Goal: Task Accomplishment & Management: Manage account settings

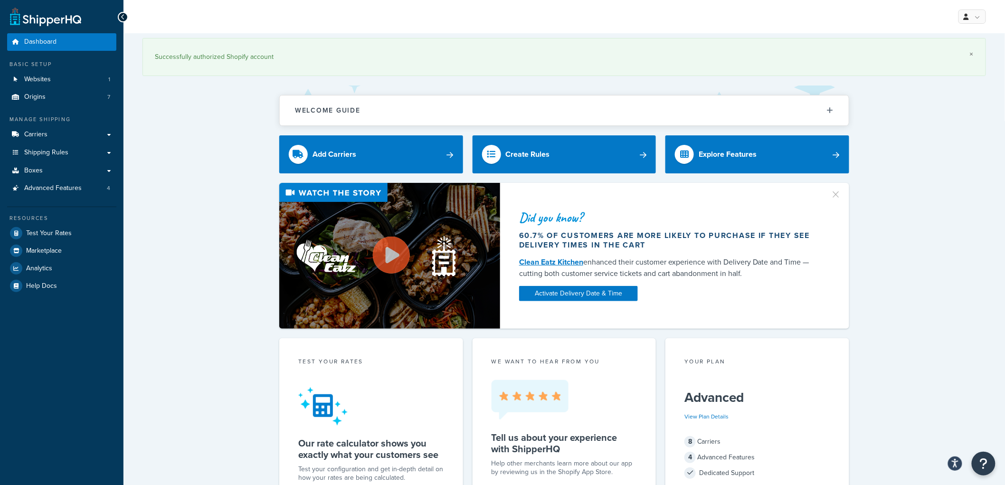
click at [971, 53] on link "×" at bounding box center [971, 54] width 4 height 8
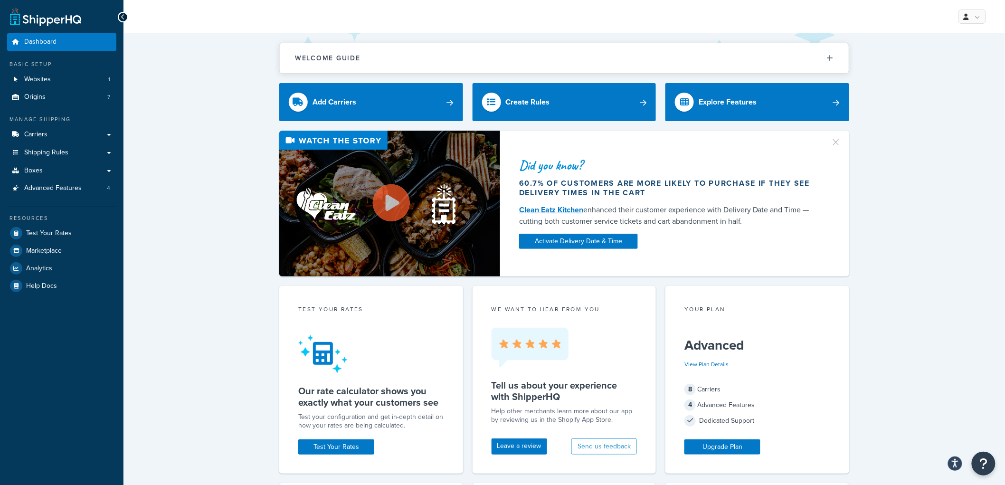
click at [261, 348] on div "Welcome Guide Recommendations ShipperHQ: An Overview Carrier Setup Shipping Rul…" at bounding box center [563, 471] width 881 height 877
click at [68, 192] on span "Advanced Features" at bounding box center [52, 188] width 57 height 8
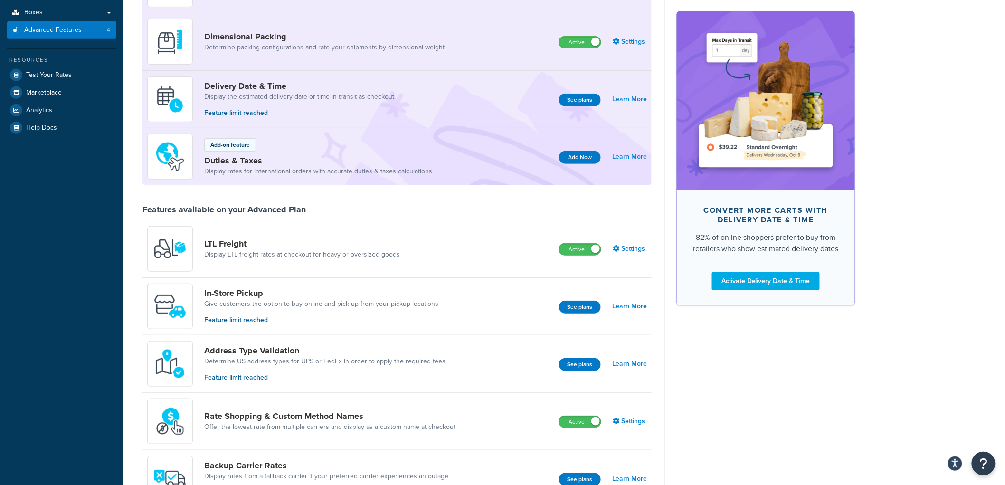
scroll to position [211, 0]
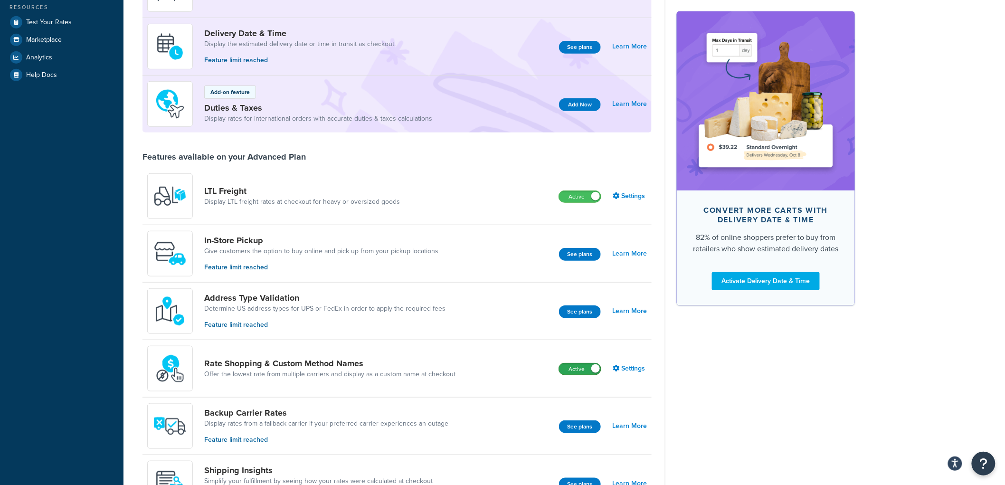
click at [584, 369] on label "Active" at bounding box center [580, 368] width 42 height 11
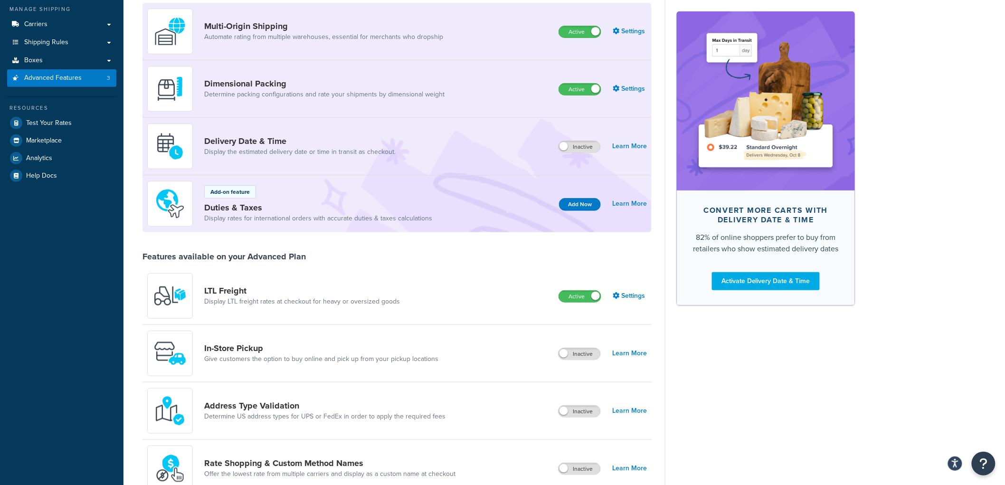
scroll to position [0, 0]
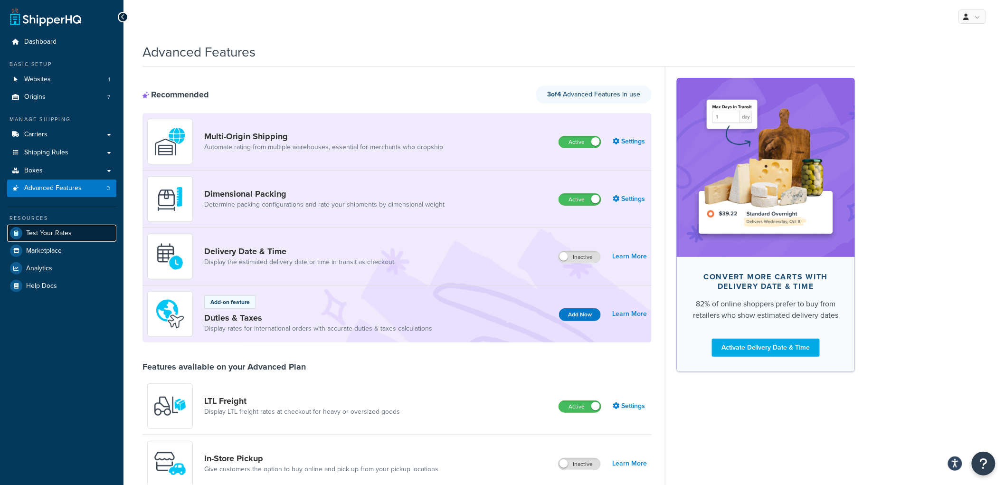
click at [73, 228] on link "Test Your Rates" at bounding box center [61, 233] width 109 height 17
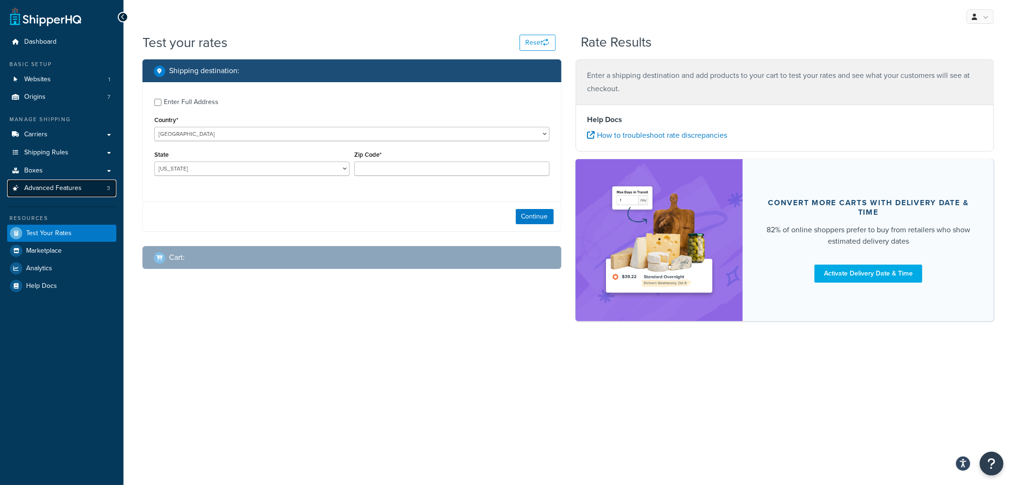
click at [72, 190] on span "Advanced Features" at bounding box center [52, 188] width 57 height 8
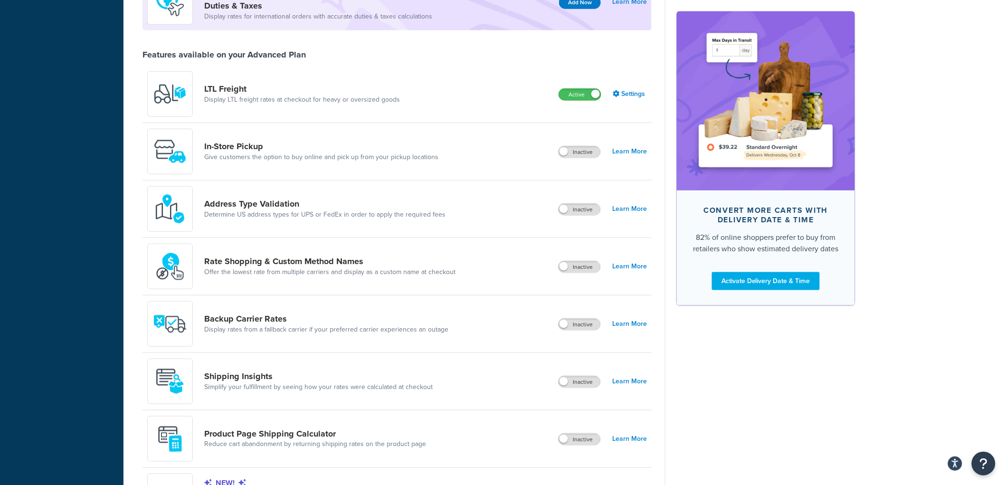
scroll to position [316, 0]
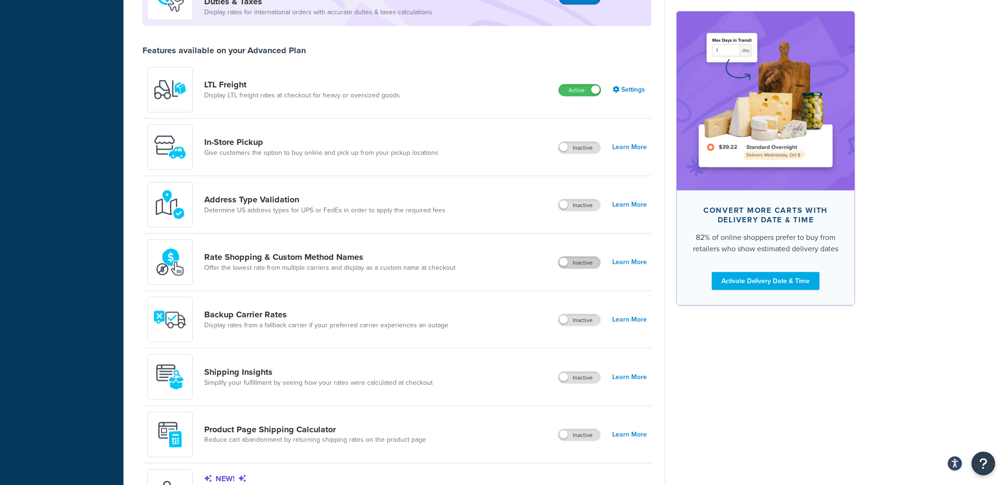
click at [582, 258] on label "Inactive" at bounding box center [579, 262] width 42 height 11
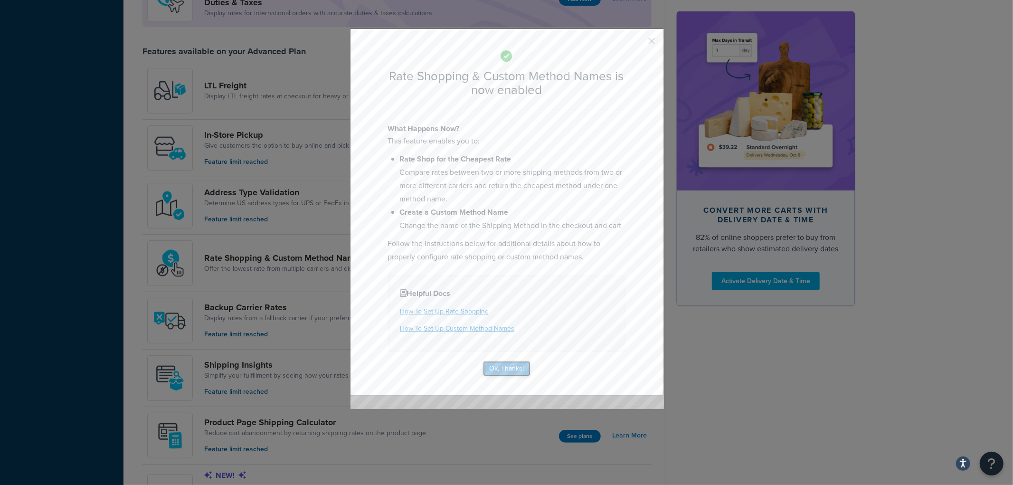
click at [508, 364] on button "Ok, Thanks!" at bounding box center [506, 368] width 47 height 15
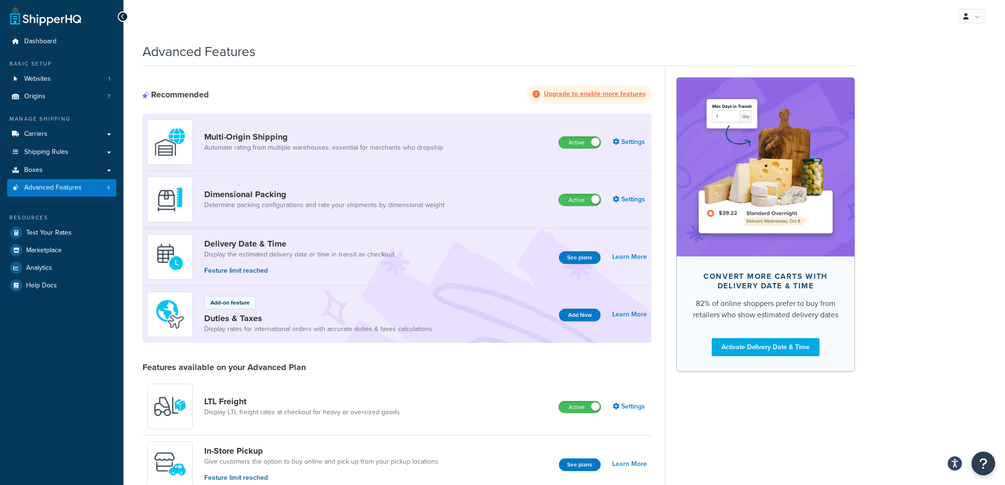
scroll to position [0, 0]
click at [65, 136] on link "Carriers" at bounding box center [61, 135] width 109 height 18
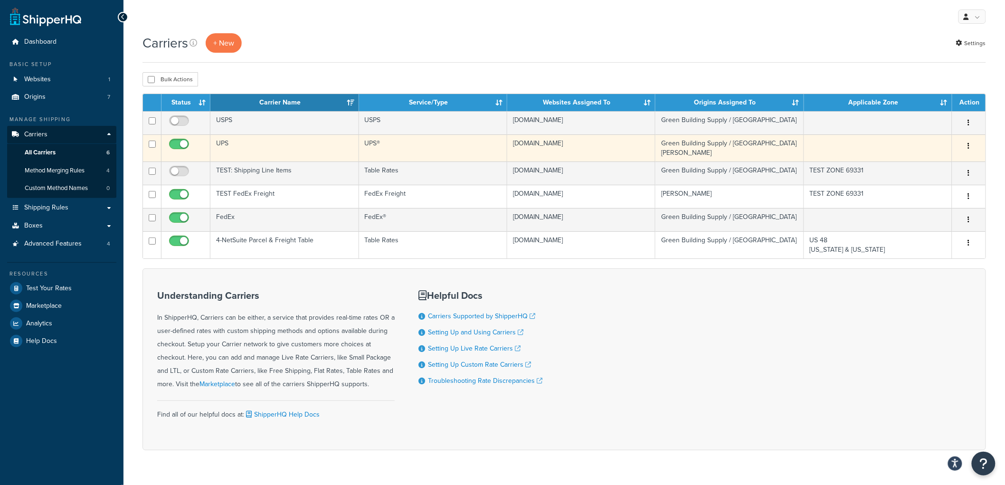
click at [968, 147] on icon "button" at bounding box center [969, 145] width 2 height 7
click at [971, 145] on button "button" at bounding box center [968, 146] width 13 height 15
click at [310, 150] on td "UPS" at bounding box center [284, 147] width 148 height 27
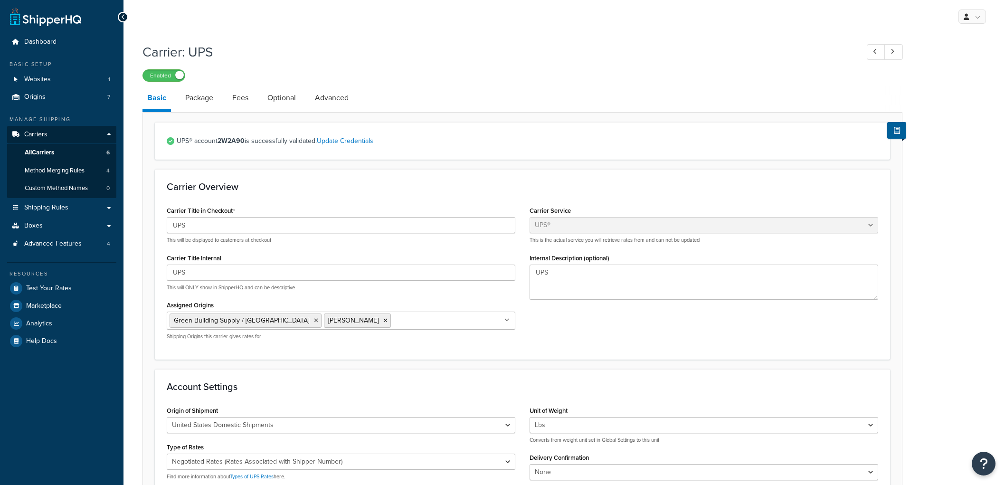
select select "ups"
click at [191, 92] on link "Package" at bounding box center [199, 97] width 38 height 23
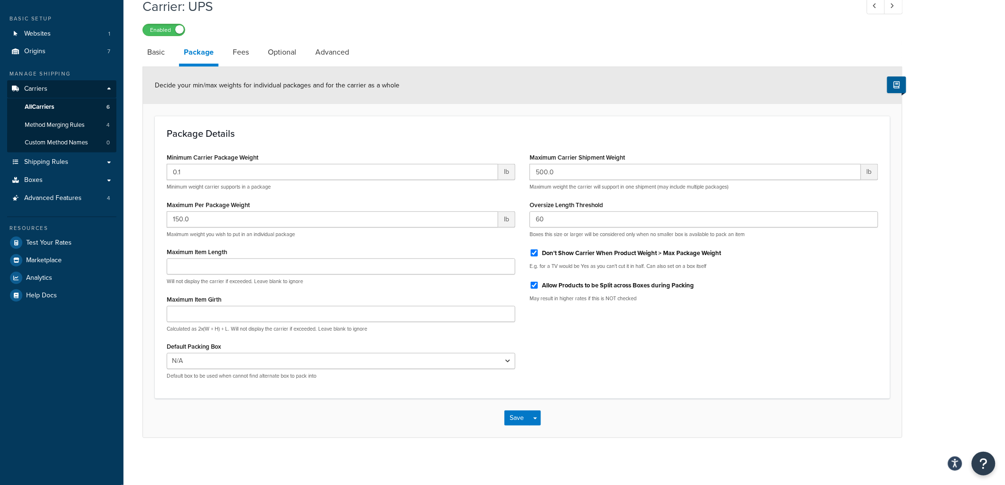
scroll to position [46, 0]
click at [242, 51] on link "Fees" at bounding box center [241, 51] width 26 height 23
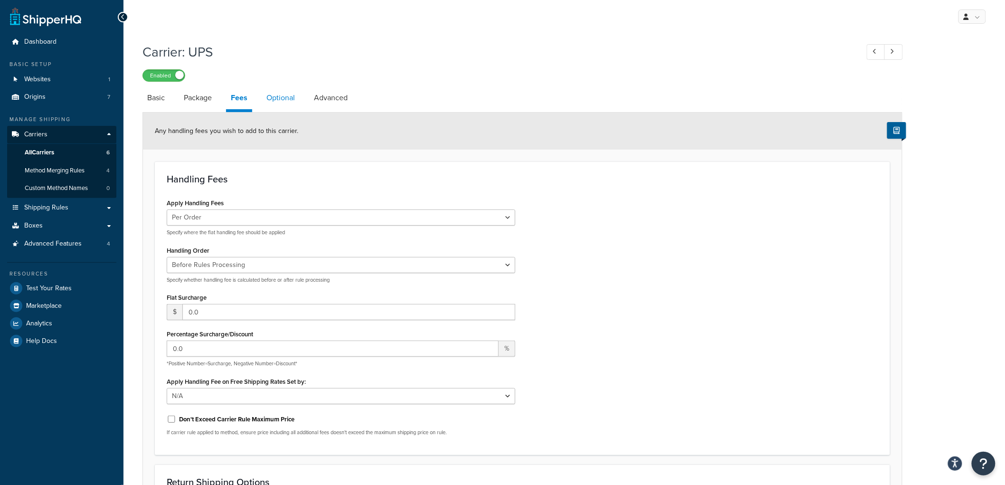
click at [272, 99] on link "Optional" at bounding box center [281, 97] width 38 height 23
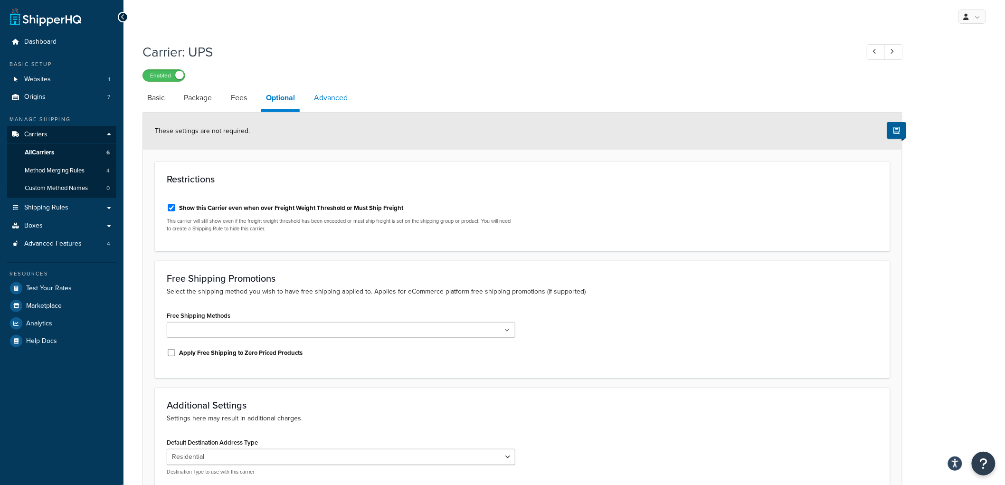
click at [336, 95] on link "Advanced" at bounding box center [330, 97] width 43 height 23
select select "false"
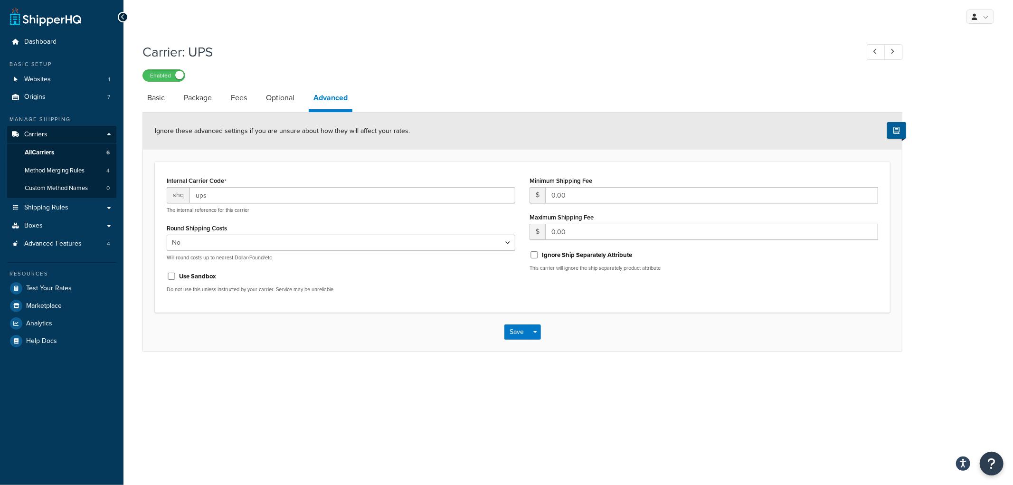
click at [321, 168] on div "Internal Carrier Code shq ups The internal reference for this carrier Round Shi…" at bounding box center [522, 236] width 735 height 150
click at [160, 103] on link "Basic" at bounding box center [155, 97] width 27 height 23
select select "ups"
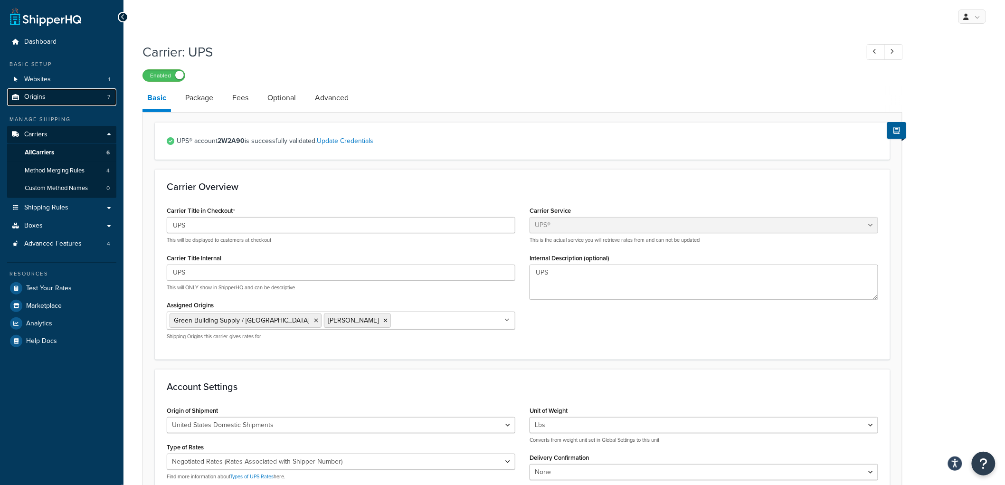
click at [46, 94] on link "Origins 7" at bounding box center [61, 97] width 109 height 18
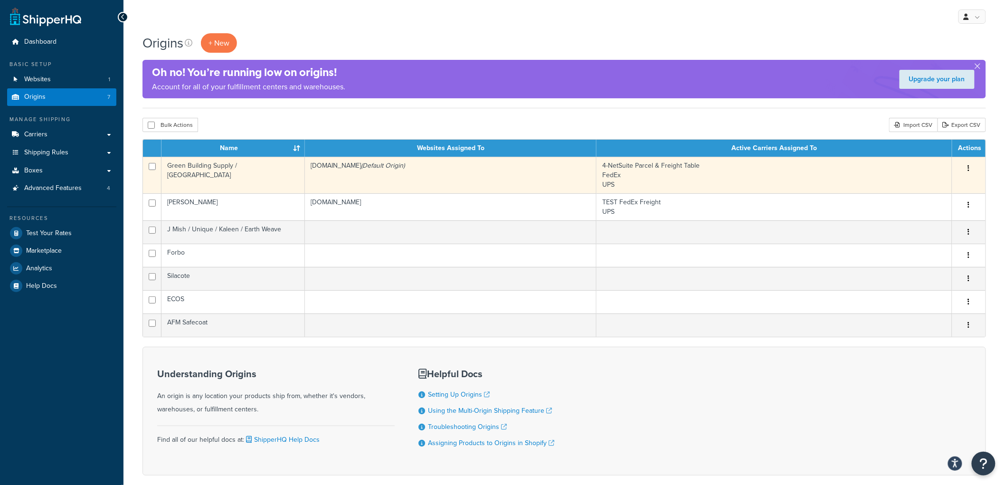
scroll to position [48, 0]
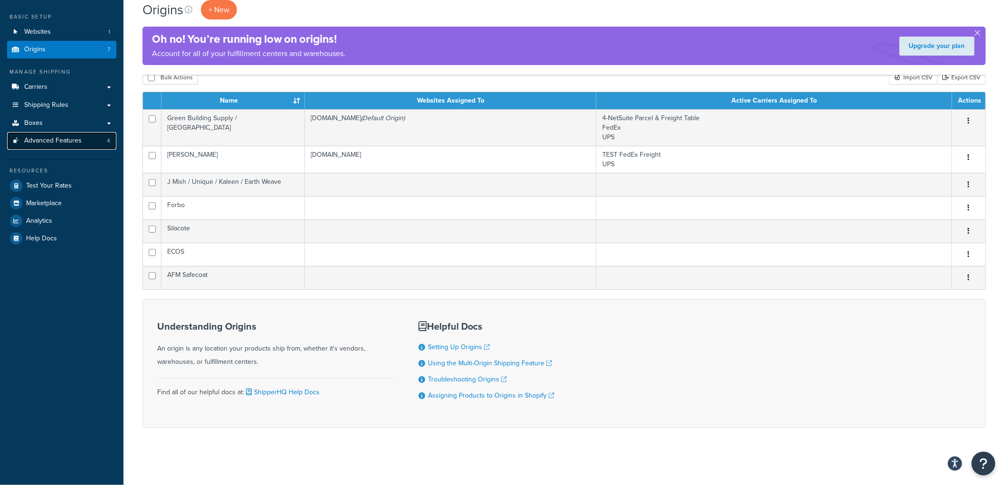
click at [55, 138] on span "Advanced Features" at bounding box center [52, 141] width 57 height 8
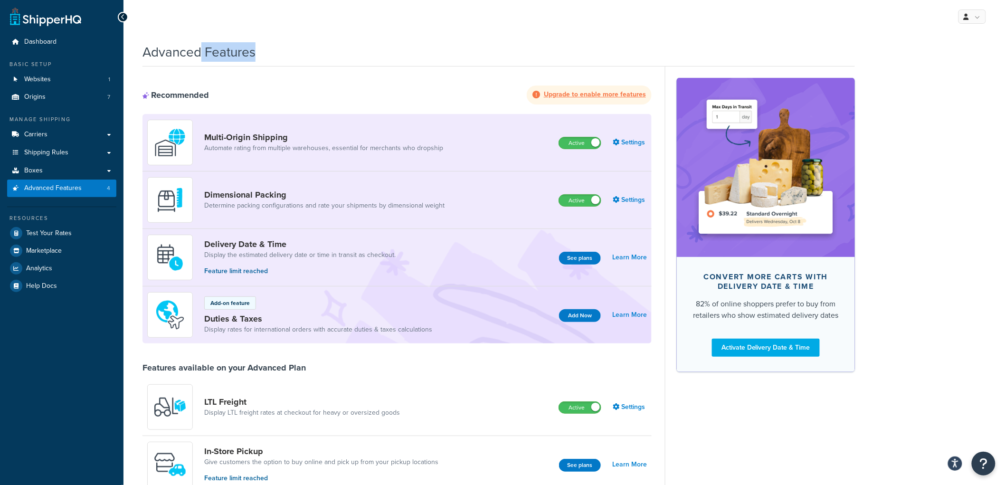
drag, startPoint x: 202, startPoint y: 52, endPoint x: 256, endPoint y: 49, distance: 54.2
click at [256, 49] on div "Advanced Features" at bounding box center [498, 49] width 712 height 23
drag, startPoint x: 256, startPoint y: 53, endPoint x: 203, endPoint y: 48, distance: 53.4
click at [203, 48] on div "Advanced Features" at bounding box center [498, 49] width 712 height 23
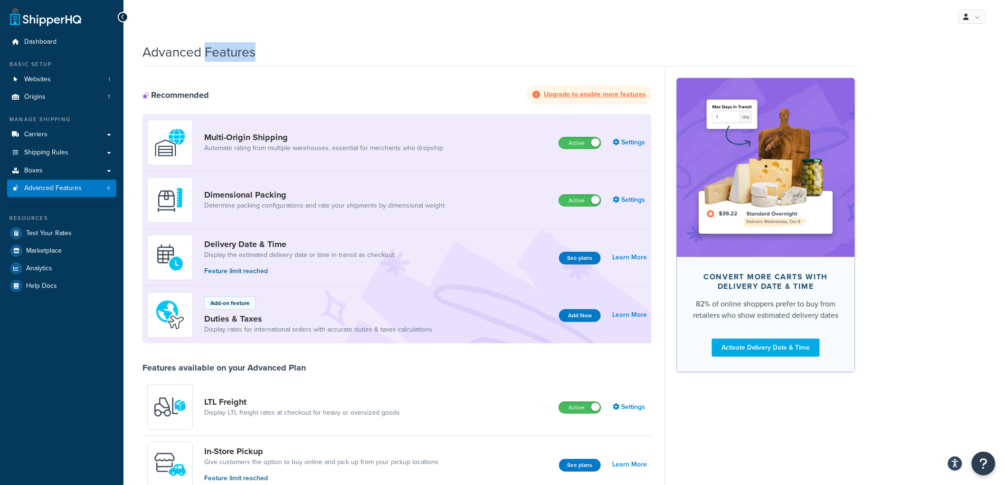
click at [203, 48] on h1 "Advanced Features" at bounding box center [198, 52] width 113 height 19
drag, startPoint x: 207, startPoint y: 50, endPoint x: 256, endPoint y: 54, distance: 49.0
click at [256, 54] on div "Advanced Features" at bounding box center [498, 49] width 712 height 23
click at [257, 54] on div "Advanced Features" at bounding box center [498, 49] width 712 height 23
click at [218, 46] on h1 "Advanced Features" at bounding box center [198, 52] width 113 height 19
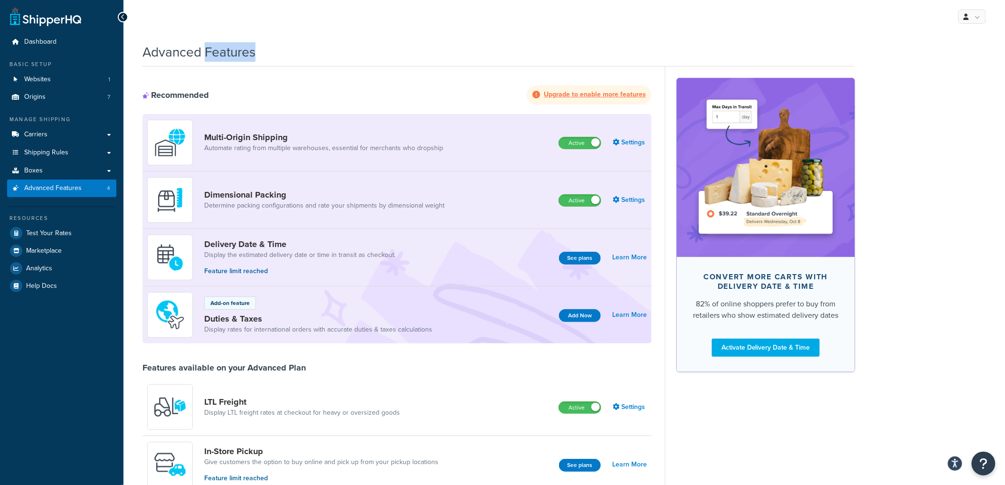
click at [218, 46] on h1 "Advanced Features" at bounding box center [198, 52] width 113 height 19
click at [172, 55] on h1 "Advanced Features" at bounding box center [198, 52] width 113 height 19
click at [171, 55] on h1 "Advanced Features" at bounding box center [198, 52] width 113 height 19
click at [60, 163] on link "Boxes" at bounding box center [61, 171] width 109 height 18
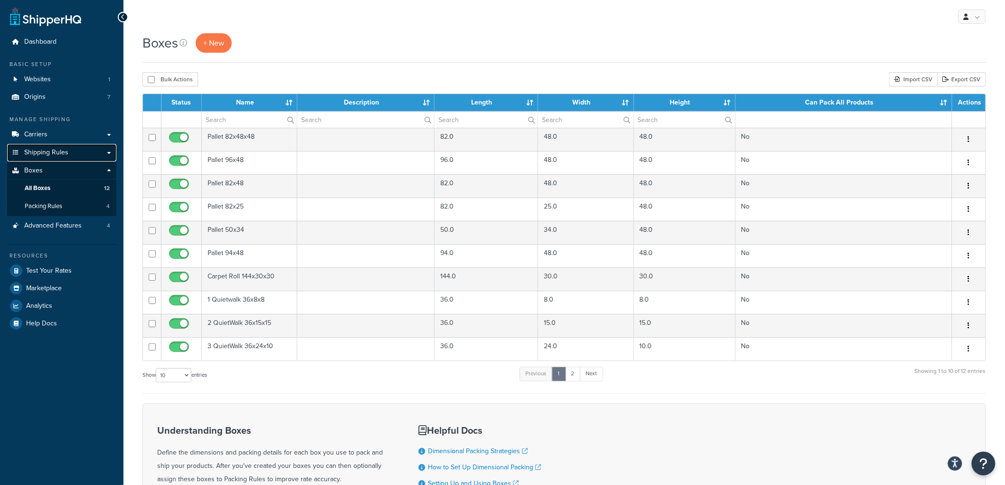
click at [70, 148] on link "Shipping Rules" at bounding box center [61, 153] width 109 height 18
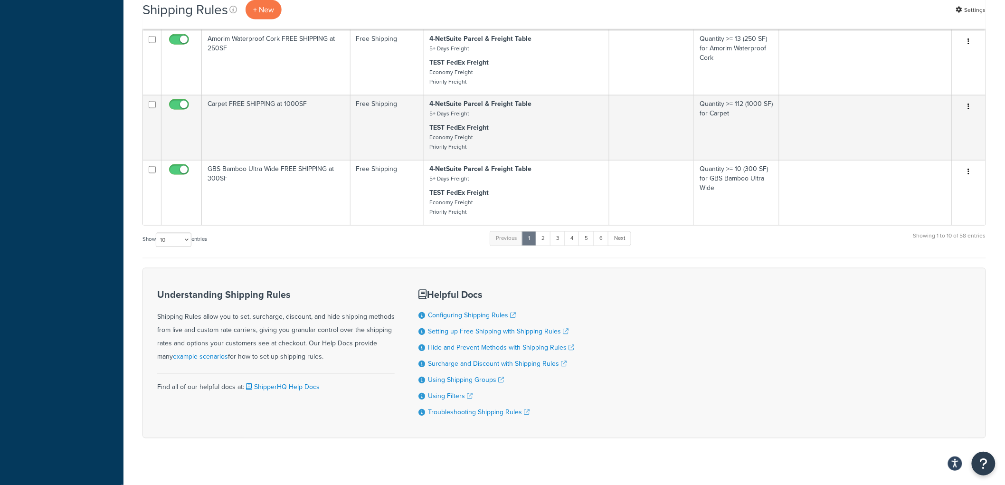
scroll to position [533, 0]
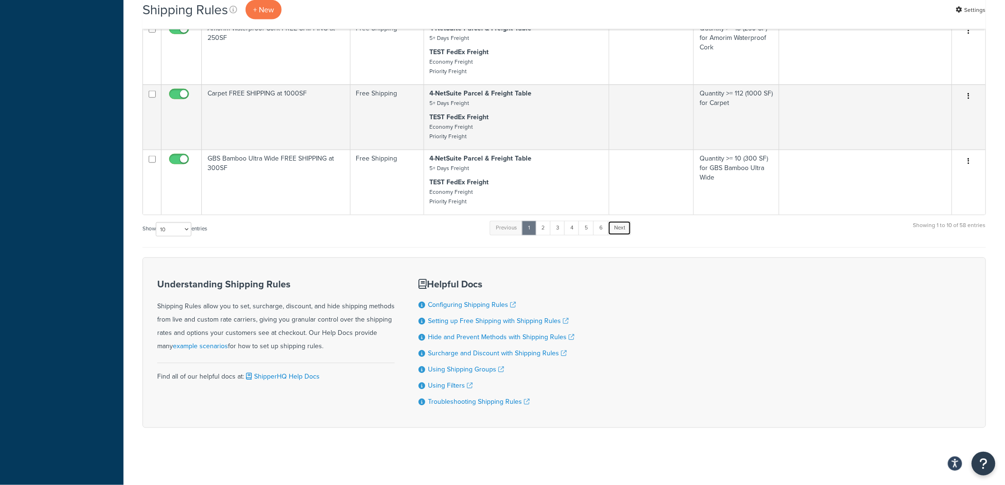
click at [610, 222] on link "Next" at bounding box center [619, 228] width 23 height 14
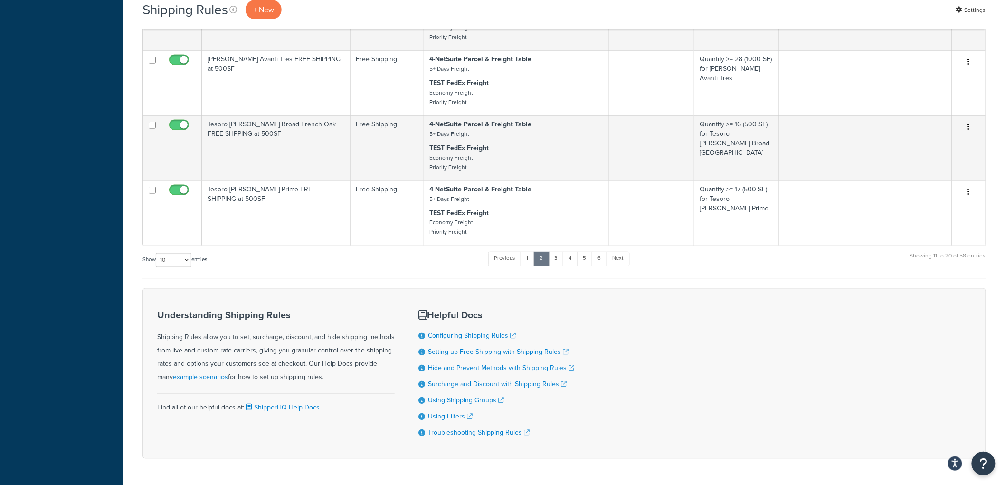
click at [600, 223] on p "TEST FedEx Freight Economy Freight Priority Freight" at bounding box center [517, 222] width 174 height 28
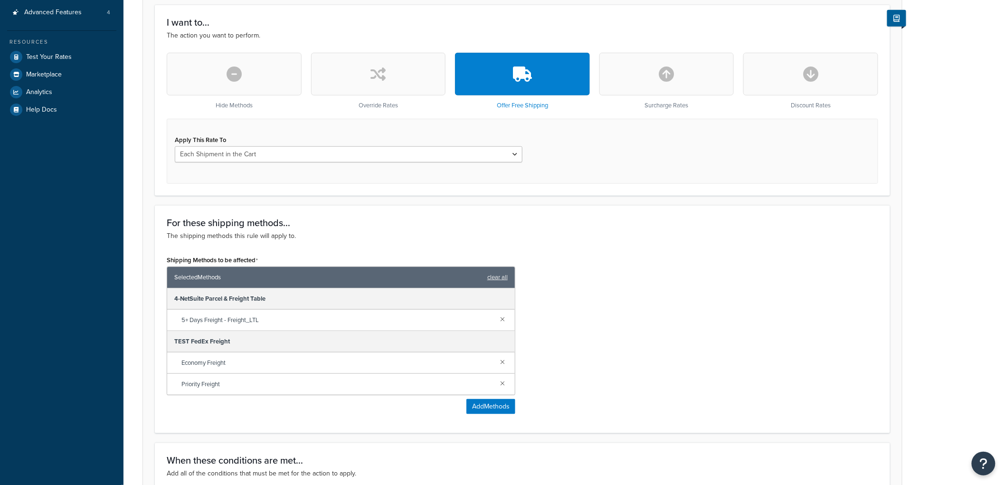
scroll to position [422, 0]
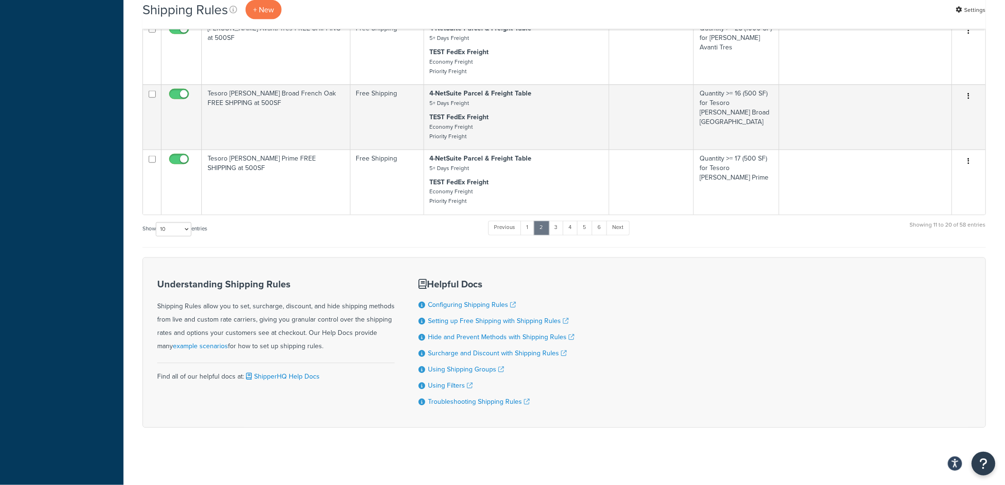
scroll to position [578, 0]
click at [601, 226] on link "6" at bounding box center [600, 228] width 16 height 14
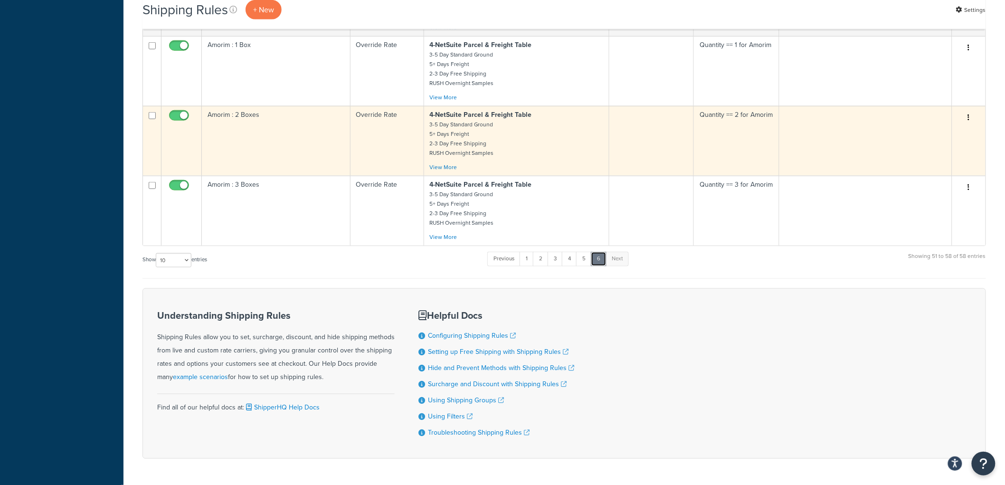
scroll to position [462, 0]
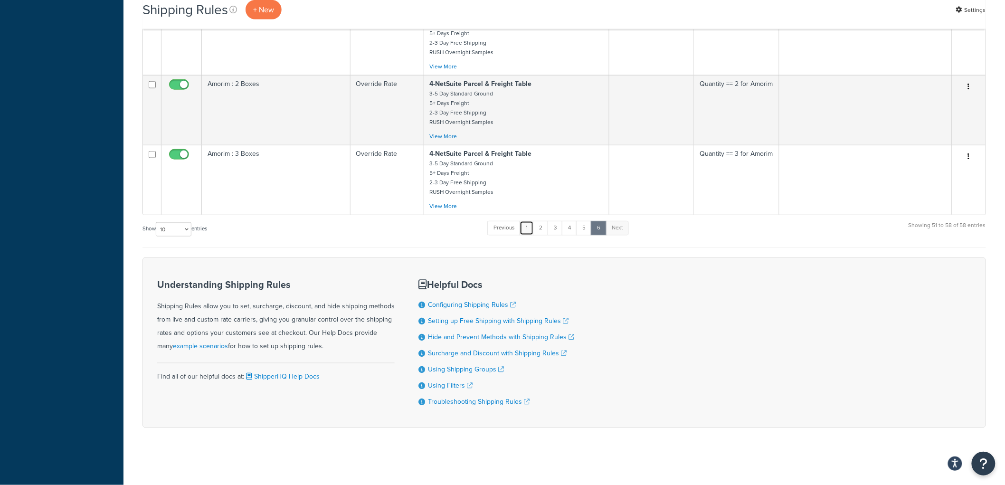
click at [531, 222] on link "1" at bounding box center [526, 228] width 14 height 14
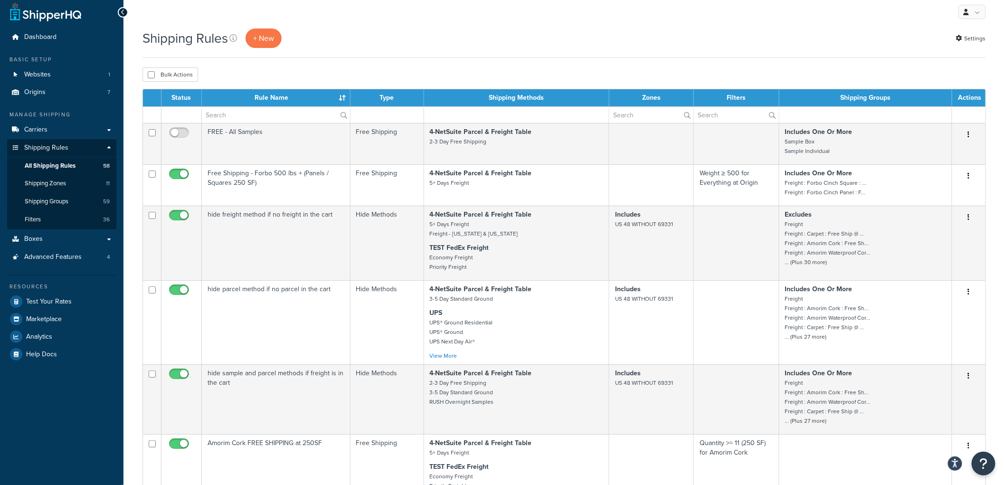
scroll to position [0, 0]
